Goal: Task Accomplishment & Management: Complete application form

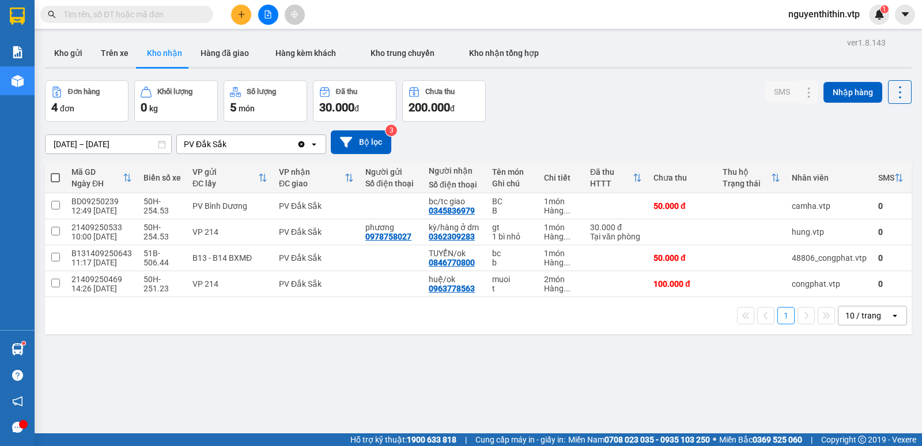
click at [73, 53] on button "Kho gửi" at bounding box center [68, 53] width 47 height 28
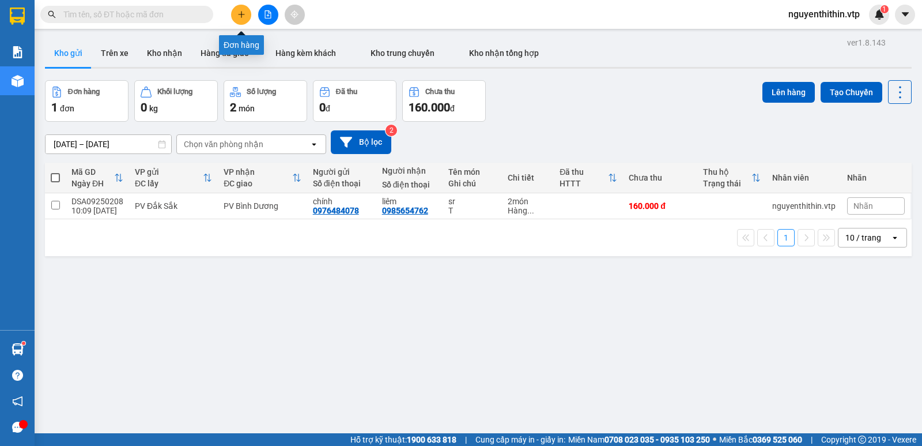
click at [243, 17] on icon "plus" at bounding box center [241, 14] width 8 height 8
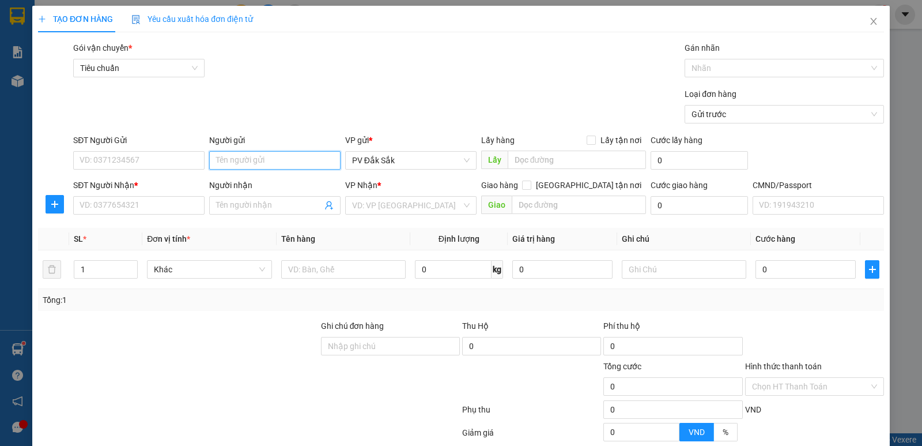
click at [227, 163] on input "Người gửi" at bounding box center [274, 160] width 131 height 18
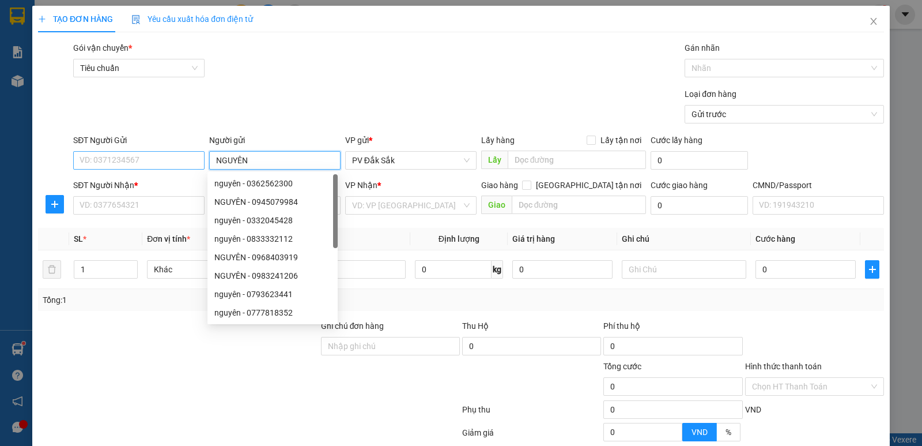
type input "NGUYÊN"
click at [103, 163] on input "SĐT Người Gửi" at bounding box center [138, 160] width 131 height 18
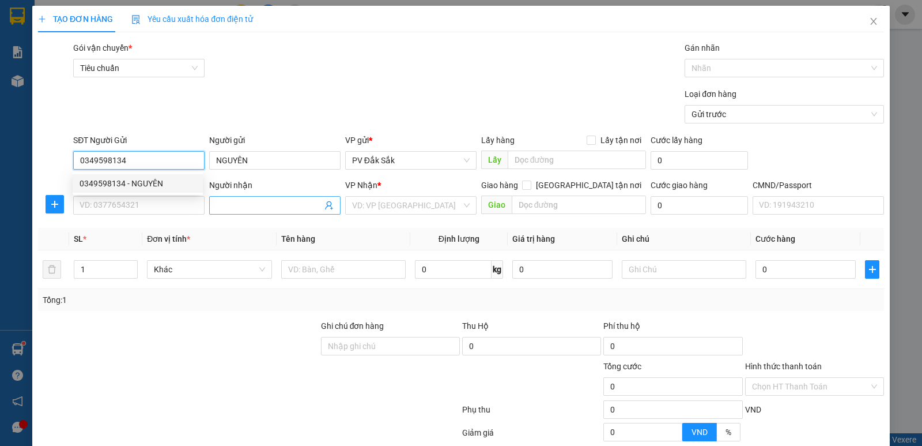
type input "0349598134"
click at [232, 199] on input "Người nhận" at bounding box center [269, 205] width 106 height 13
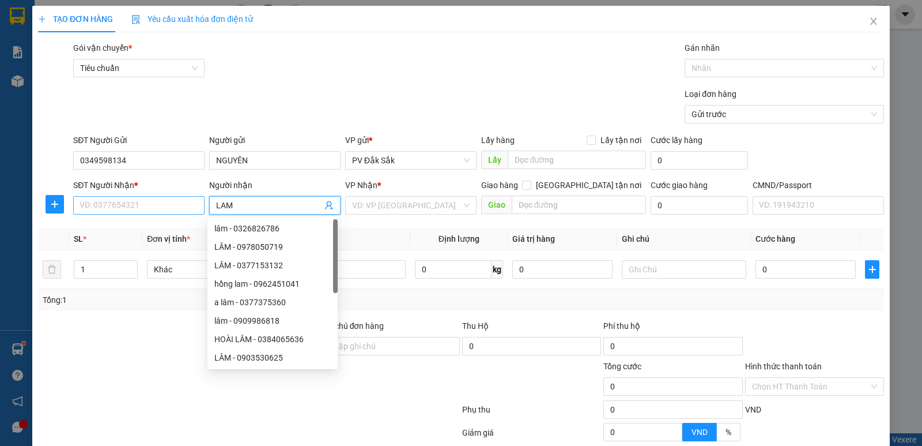
type input "LAM"
click at [84, 198] on input "SĐT Người Nhận *" at bounding box center [138, 205] width 131 height 18
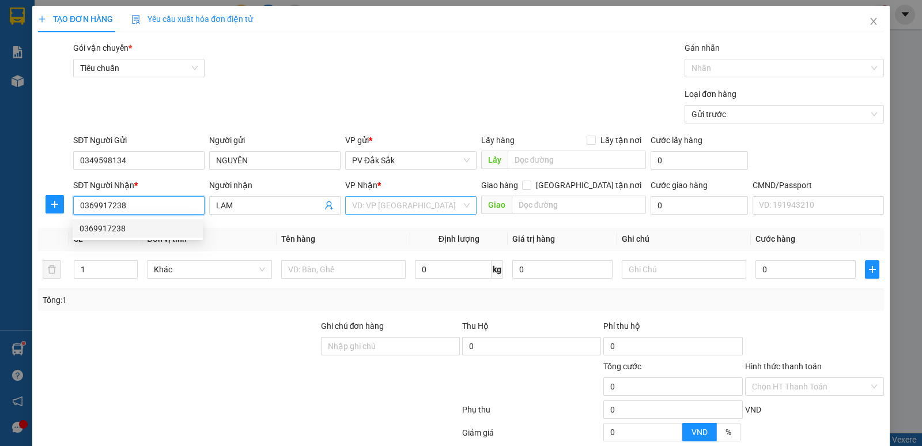
type input "0369917238"
click at [352, 208] on input "search" at bounding box center [407, 205] width 110 height 17
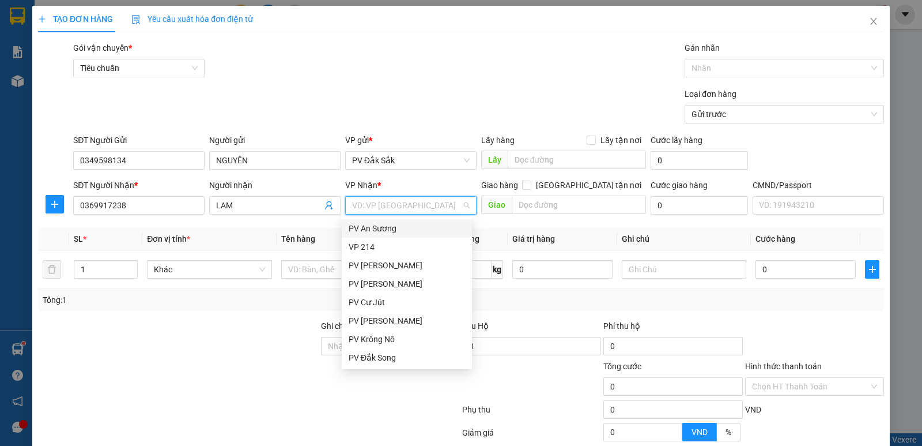
click at [360, 228] on div "PV An Sương" at bounding box center [407, 228] width 116 height 13
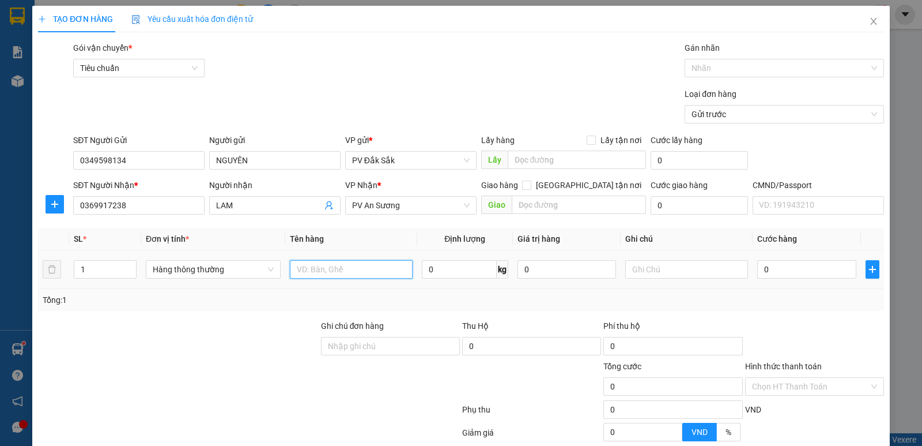
click at [294, 261] on input "text" at bounding box center [351, 269] width 123 height 18
type input "SR"
click at [631, 262] on input "text" at bounding box center [686, 269] width 123 height 18
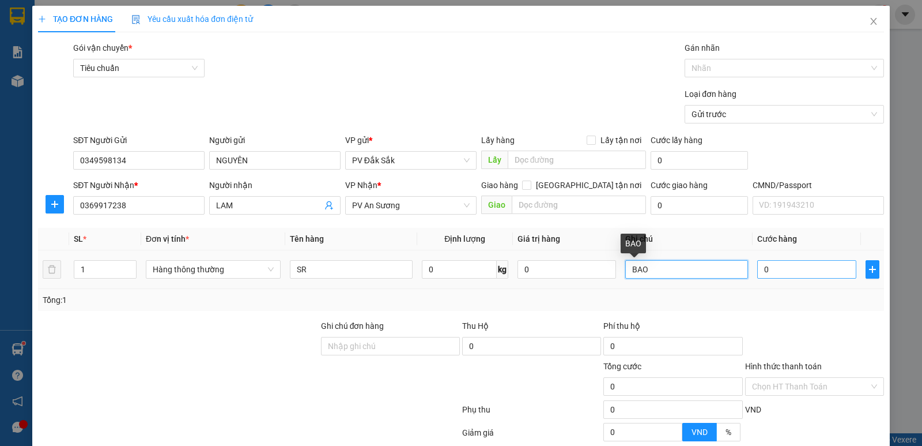
type input "BAO"
click at [759, 266] on input "0" at bounding box center [806, 269] width 99 height 18
type input "4"
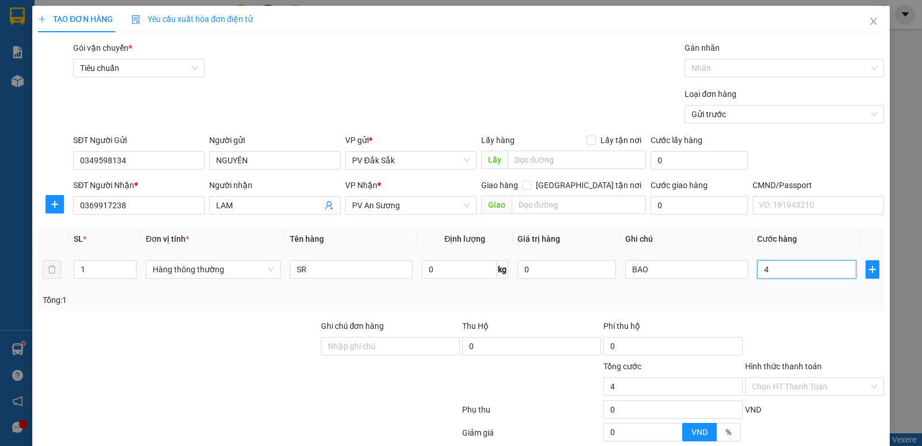
type input "40"
type input "400"
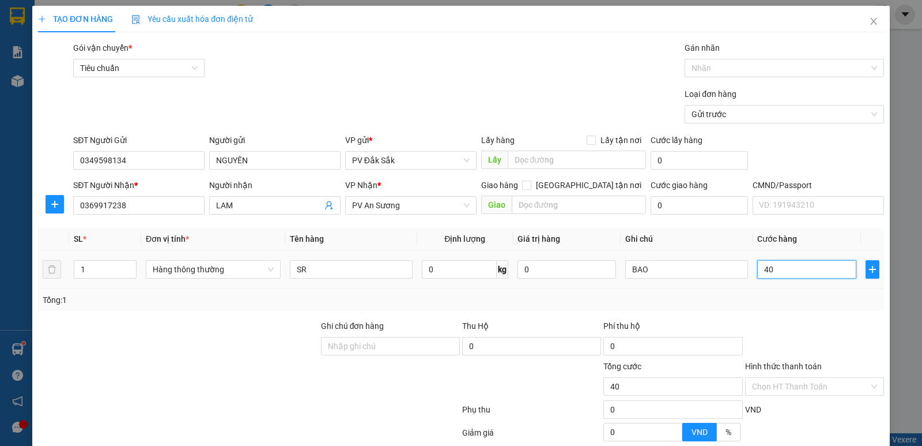
type input "400"
type input "4.000"
type input "40.000"
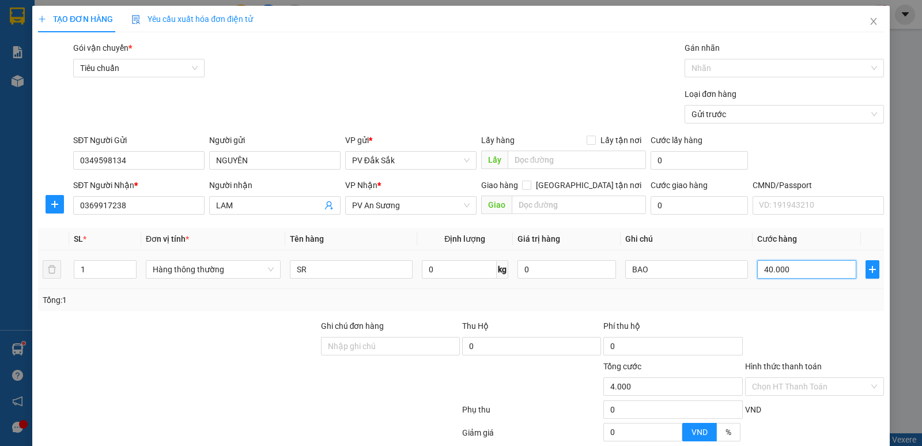
type input "40.000"
click at [780, 366] on label "Hình thức thanh toán" at bounding box center [783, 365] width 77 height 9
click at [780, 378] on input "Hình thức thanh toán" at bounding box center [810, 386] width 117 height 17
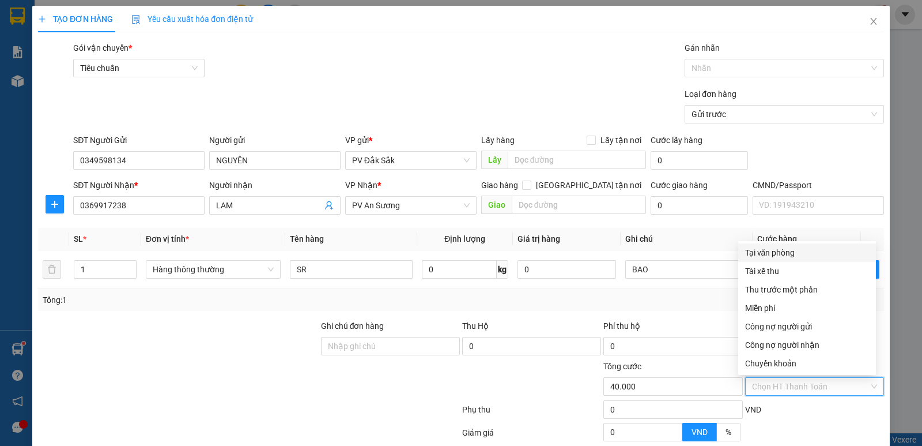
click at [767, 257] on div "Tại văn phòng" at bounding box center [807, 252] width 124 height 13
type input "0"
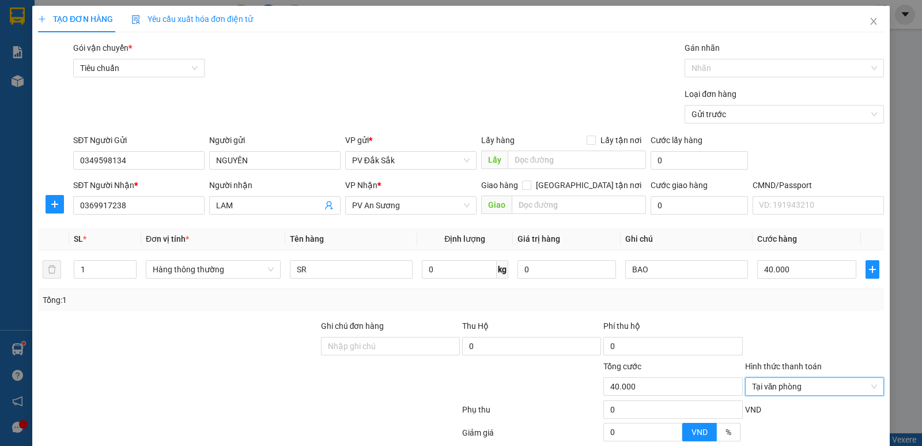
scroll to position [109, 0]
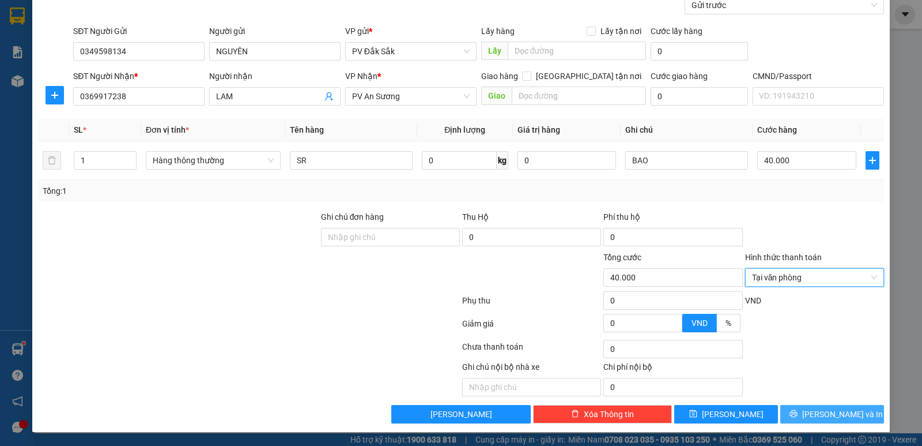
click at [829, 416] on span "[PERSON_NAME] và In" at bounding box center [842, 413] width 81 height 13
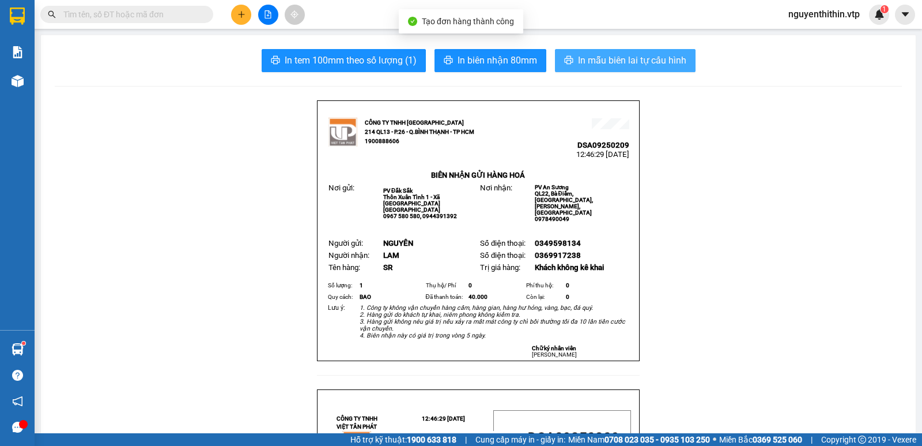
click at [613, 62] on span "In mẫu biên lai tự cấu hình" at bounding box center [632, 60] width 108 height 14
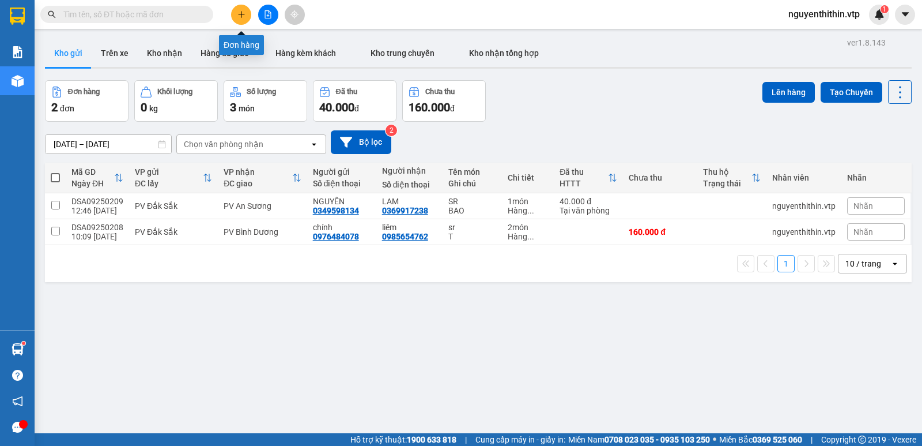
click at [241, 16] on icon "plus" at bounding box center [241, 14] width 8 height 8
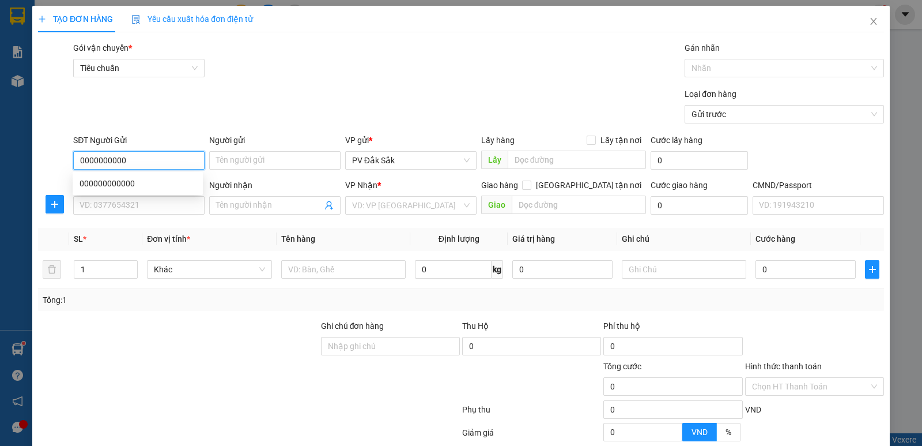
type input "0000000000"
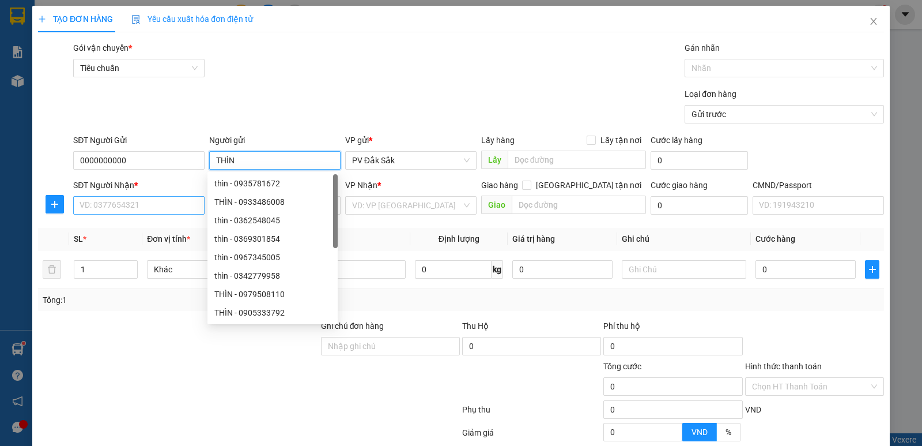
type input "THÌN"
click at [108, 209] on input "SĐT Người Nhận *" at bounding box center [138, 205] width 131 height 18
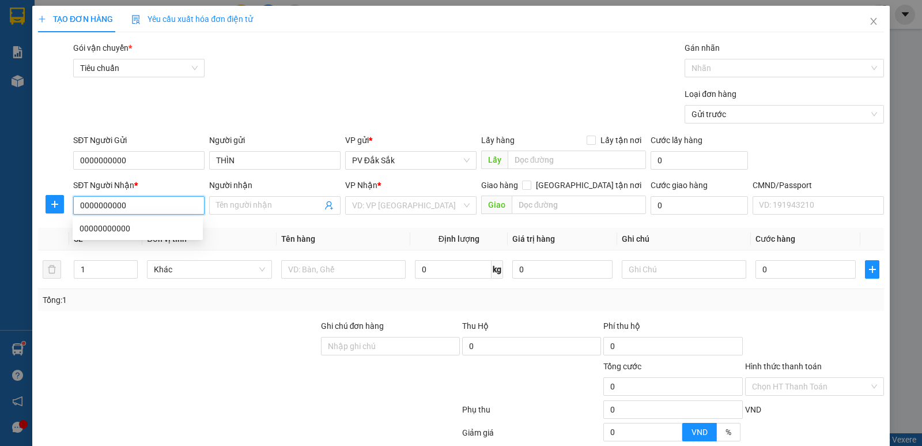
type input "0000000000"
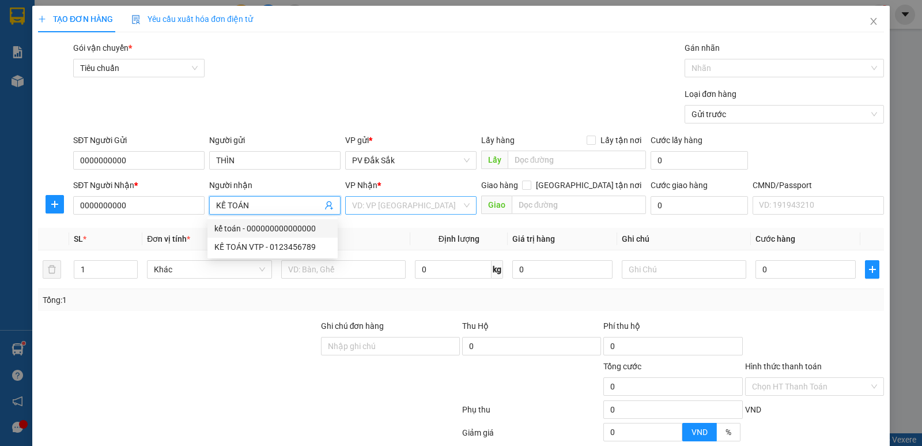
type input "KẾ TOÁN"
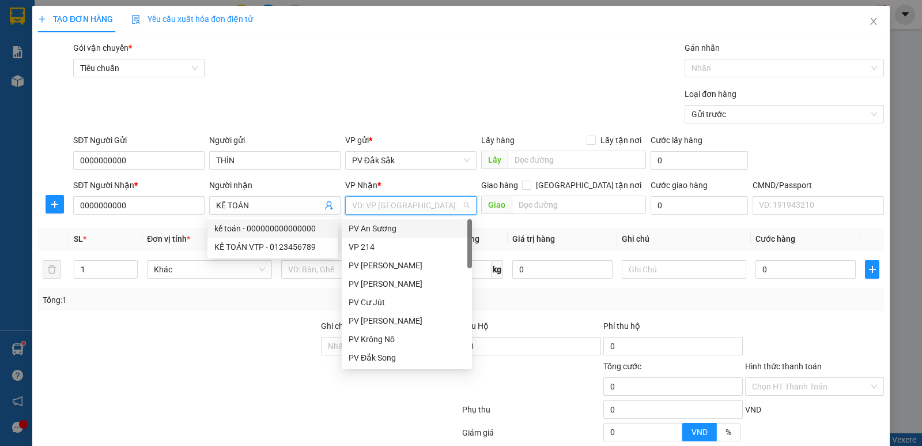
click at [377, 204] on input "search" at bounding box center [407, 205] width 110 height 17
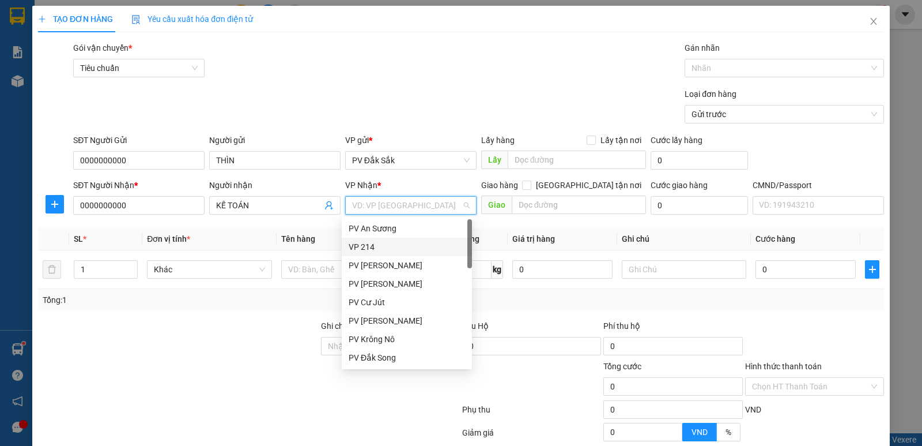
click at [365, 248] on div "VP 214" at bounding box center [407, 246] width 116 height 13
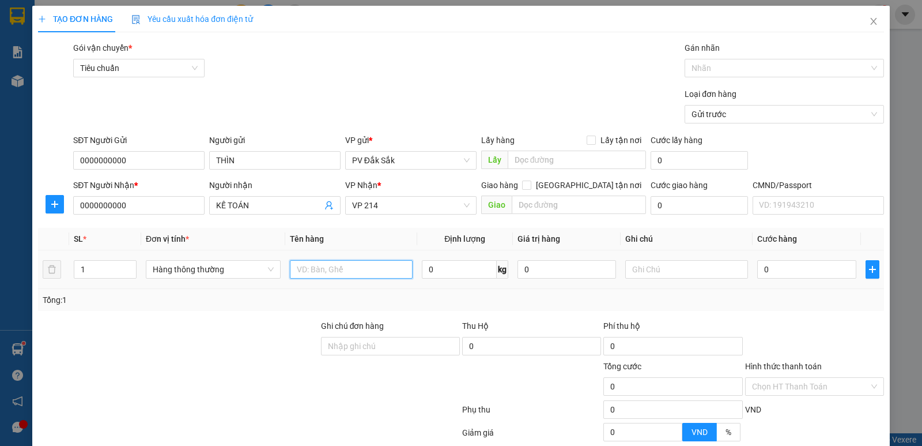
click at [297, 262] on input "text" at bounding box center [351, 269] width 123 height 18
type input "BC NGÀY 15/9"
click at [629, 270] on input "text" at bounding box center [686, 269] width 123 height 18
type input "N"
type input "B"
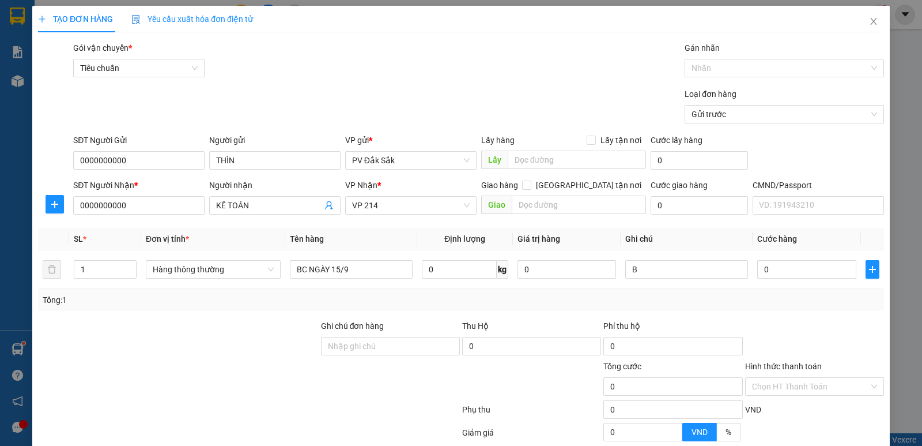
click at [773, 365] on label "Hình thức thanh toán" at bounding box center [783, 365] width 77 height 9
click at [773, 378] on input "Hình thức thanh toán" at bounding box center [810, 386] width 117 height 17
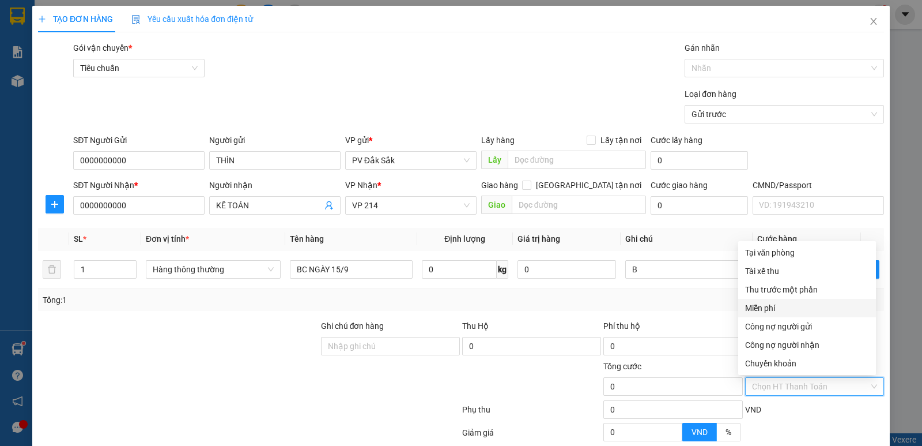
click at [768, 308] on div "Miễn phí" at bounding box center [807, 307] width 124 height 13
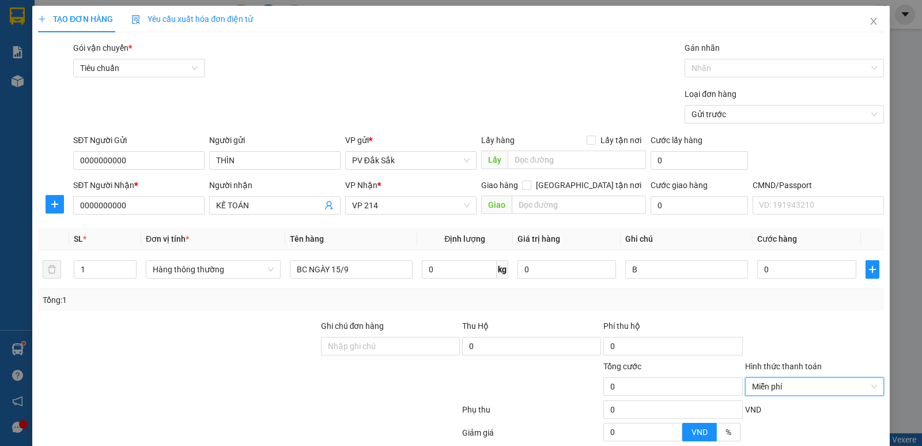
scroll to position [109, 0]
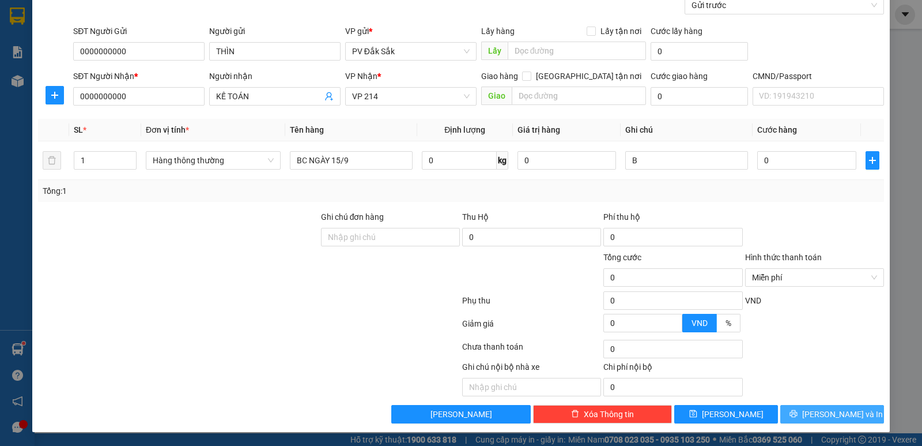
click at [826, 413] on span "[PERSON_NAME] và In" at bounding box center [842, 413] width 81 height 13
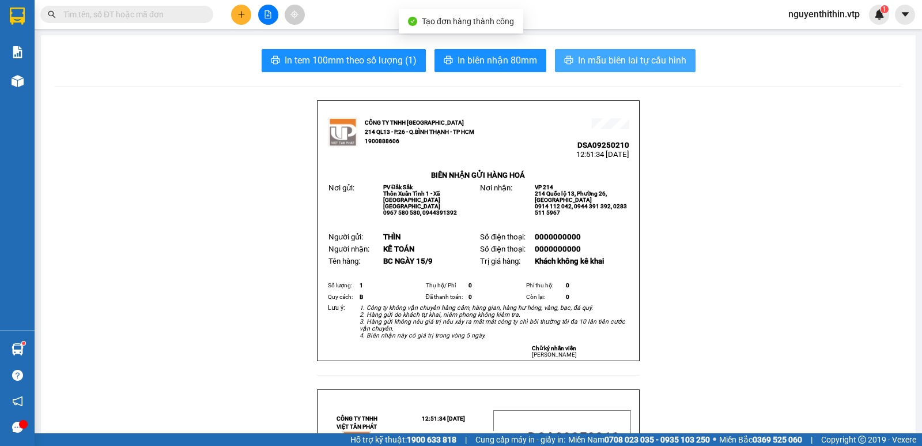
click at [640, 62] on span "In mẫu biên lai tự cấu hình" at bounding box center [632, 60] width 108 height 14
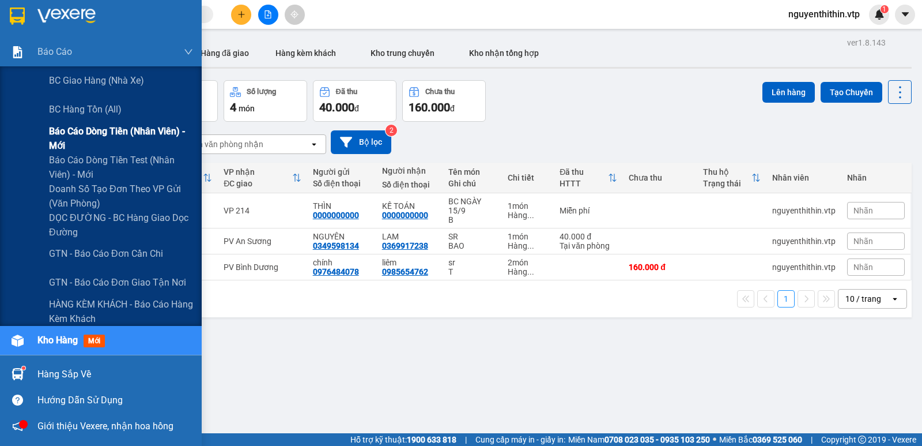
click at [102, 131] on span "Báo cáo dòng tiền (nhân viên) - mới" at bounding box center [121, 138] width 144 height 29
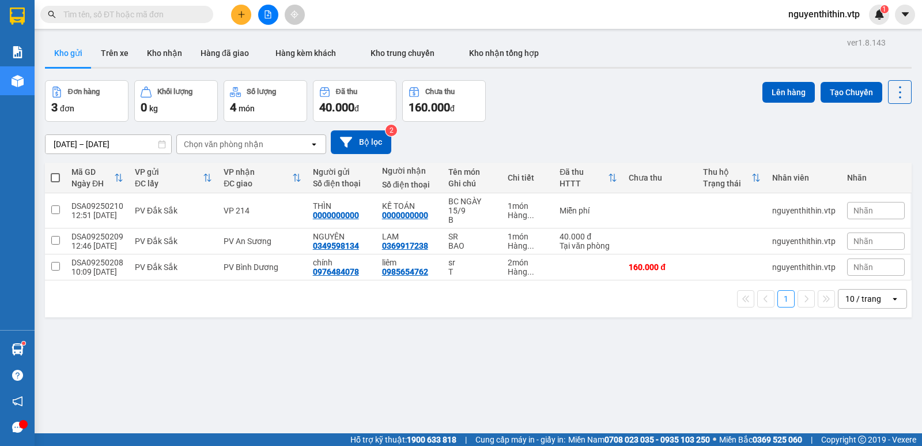
click at [816, 15] on span "nguyenthithin.vtp" at bounding box center [824, 14] width 90 height 14
click at [801, 37] on span "Đăng xuất" at bounding box center [828, 35] width 67 height 13
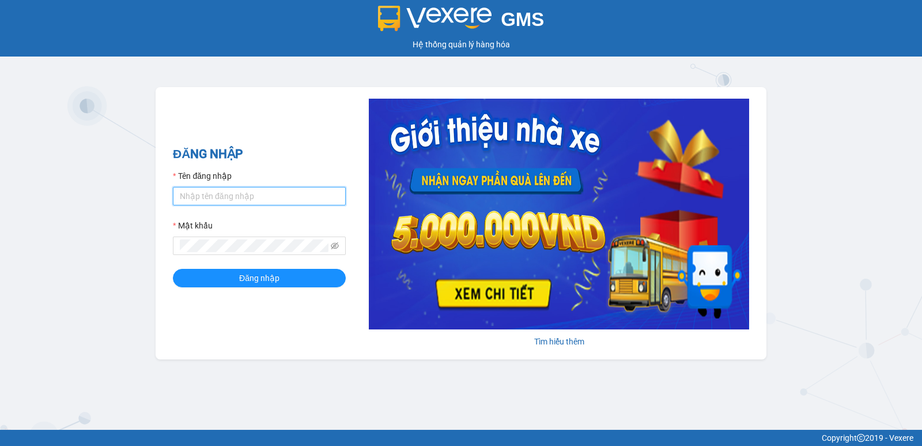
drag, startPoint x: 224, startPoint y: 205, endPoint x: 231, endPoint y: 205, distance: 6.4
click at [227, 205] on input "Tên đăng nhập" at bounding box center [259, 196] width 173 height 18
type input "ngoctho.vtp"
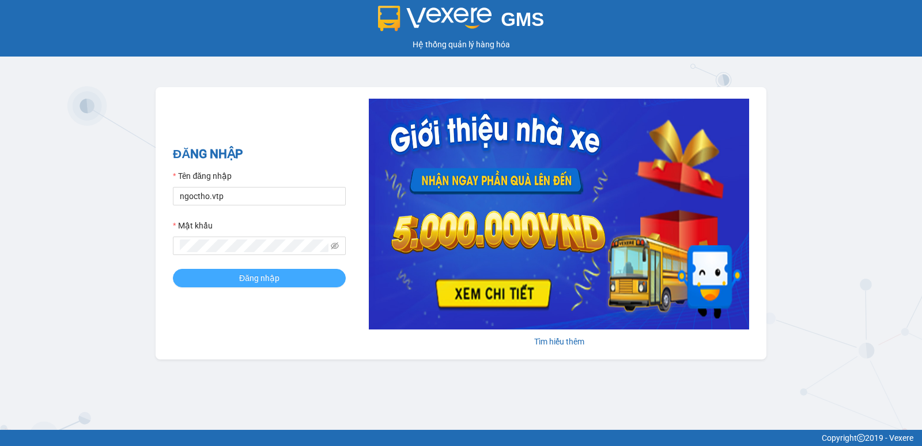
click at [260, 276] on span "Đăng nhập" at bounding box center [259, 277] width 40 height 13
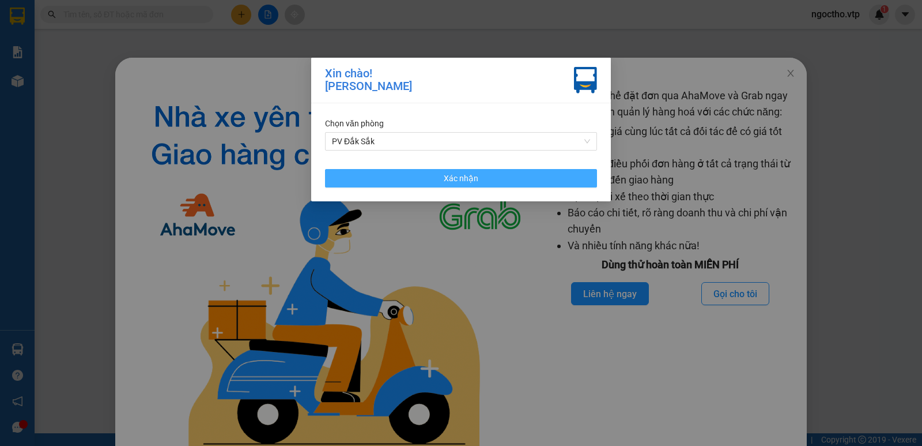
click at [453, 180] on span "Xác nhận" at bounding box center [461, 178] width 35 height 13
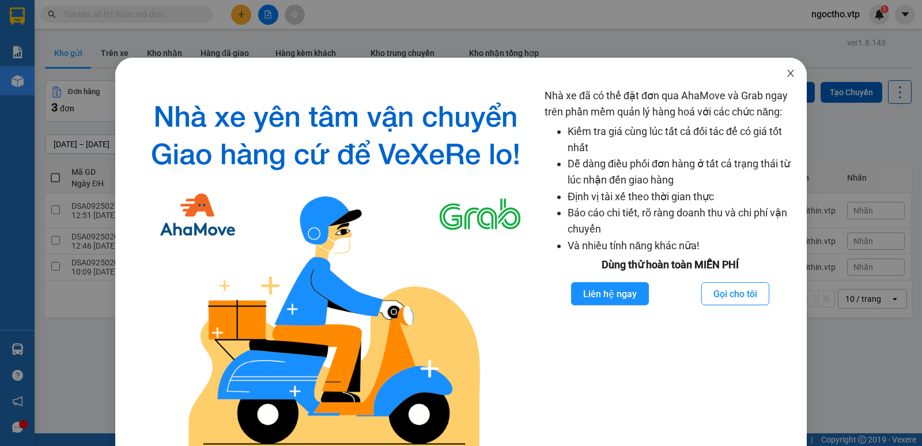
click at [787, 73] on icon "close" at bounding box center [790, 73] width 9 height 9
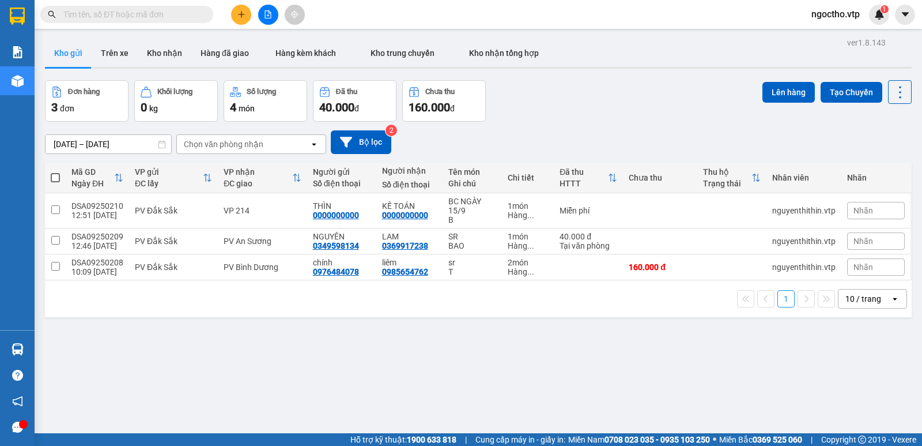
click at [314, 351] on div "ver 1.8.143 Kho gửi Trên xe Kho nhận Hàng đã giao Hàng kèm khách Kho trung chuy…" at bounding box center [478, 258] width 876 height 446
click at [119, 55] on button "Trên xe" at bounding box center [115, 53] width 46 height 28
